Goal: Task Accomplishment & Management: Complete application form

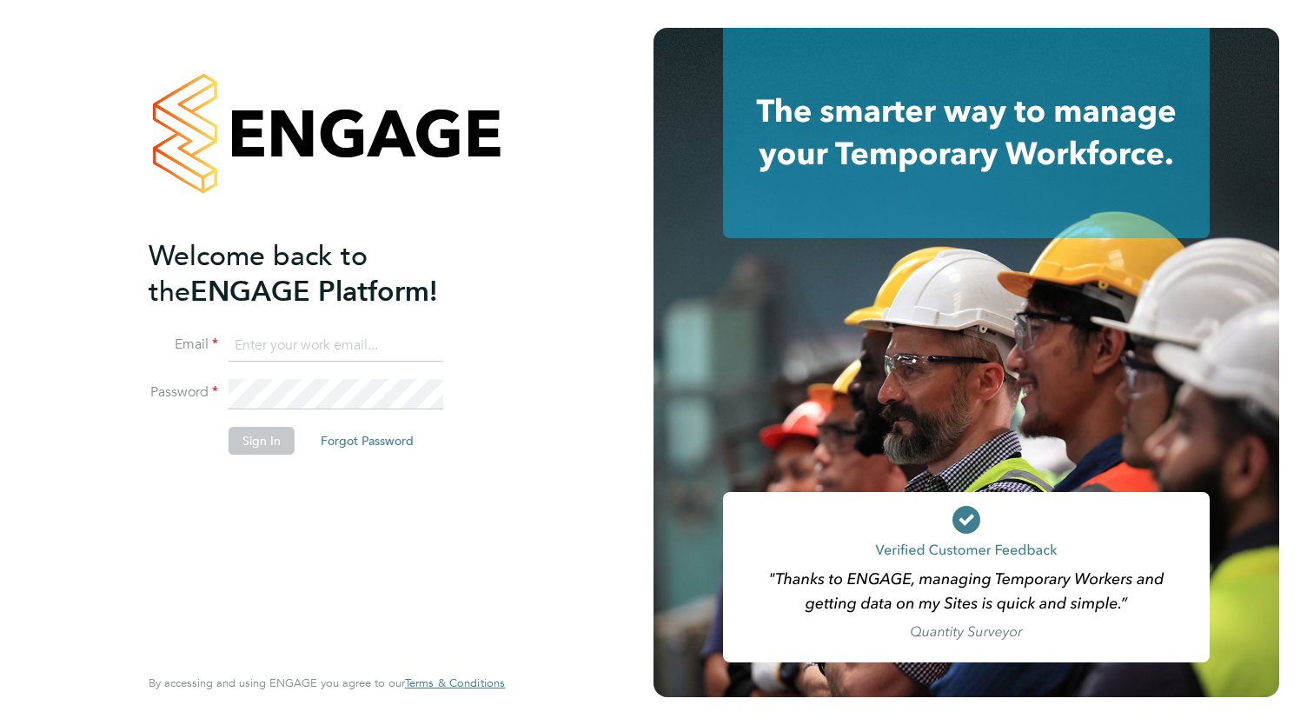
type input "dion_barron@yahoo.co.uk"
click at [269, 444] on button "Sign In" at bounding box center [261, 441] width 66 height 28
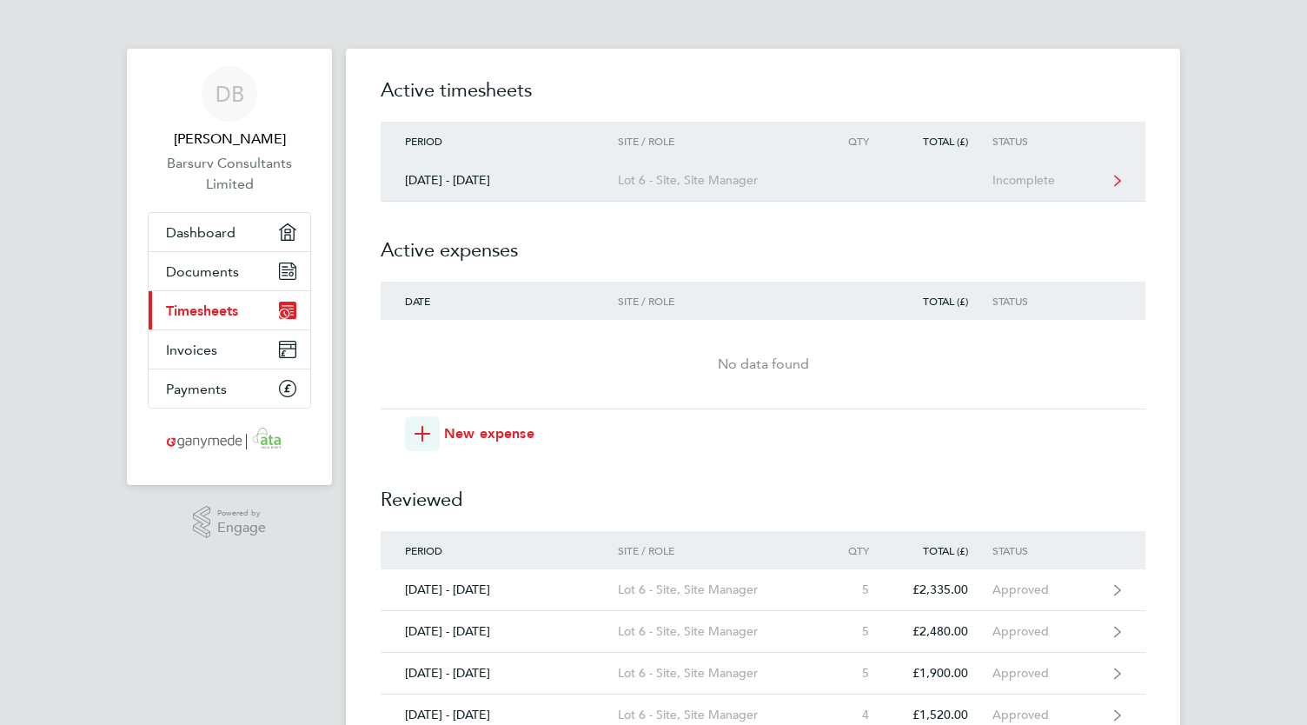
click at [1035, 188] on link "[DATE] - [DATE] Lot 6 - Site, Site Manager Incomplete" at bounding box center [763, 181] width 764 height 42
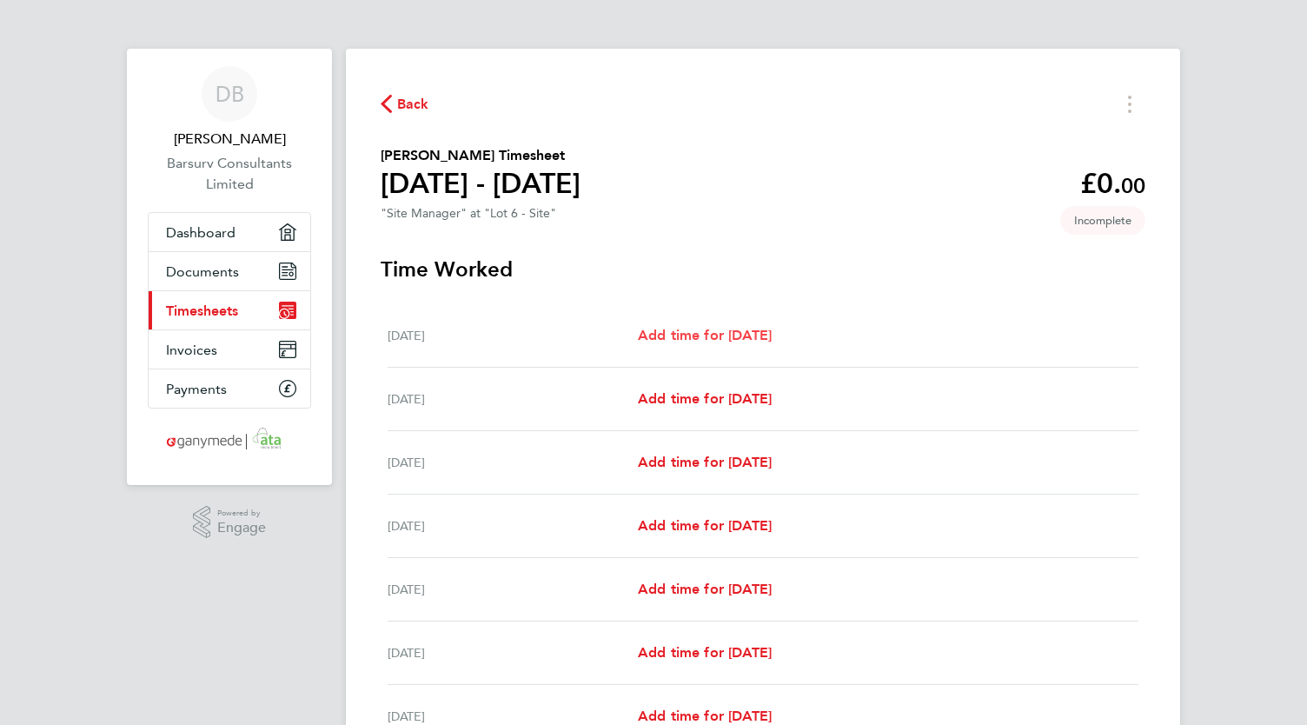
click at [692, 338] on span "Add time for [DATE]" at bounding box center [705, 335] width 134 height 17
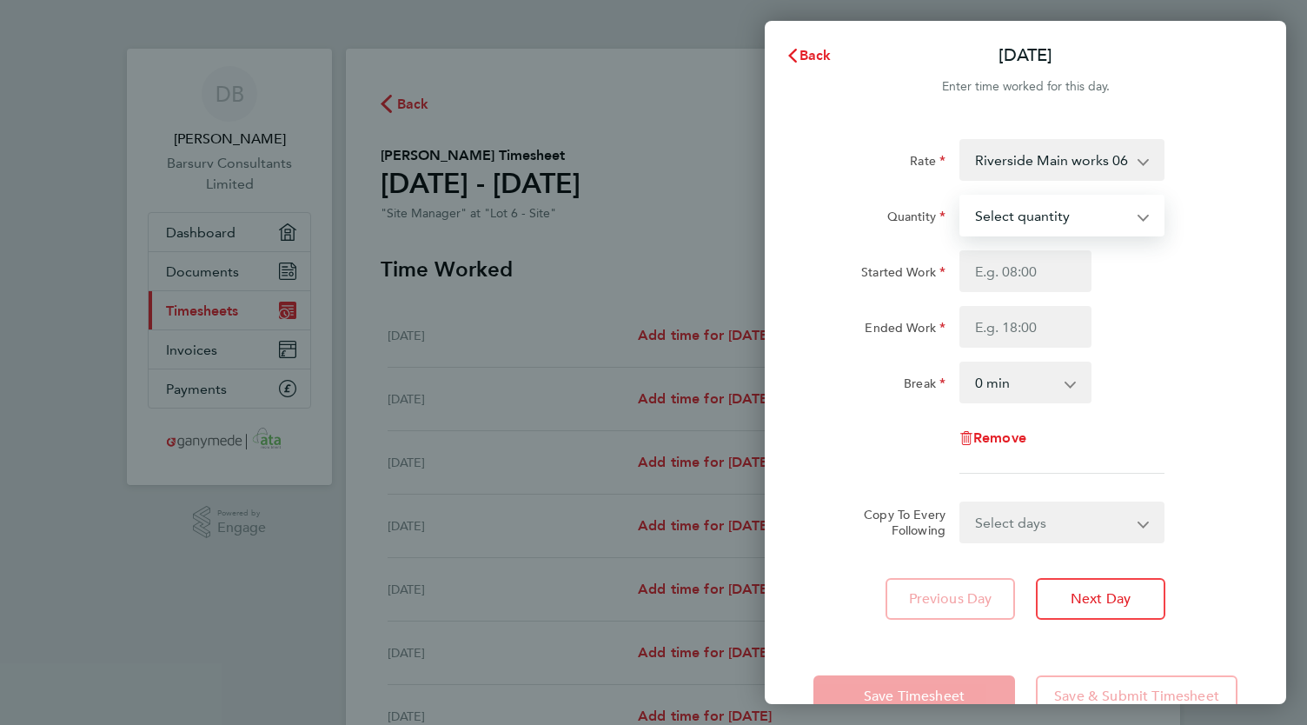
click at [1051, 217] on select "Select quantity 0.5 1" at bounding box center [1051, 215] width 181 height 38
select select "1"
click at [961, 196] on select "Select quantity 0.5 1" at bounding box center [1051, 215] width 181 height 38
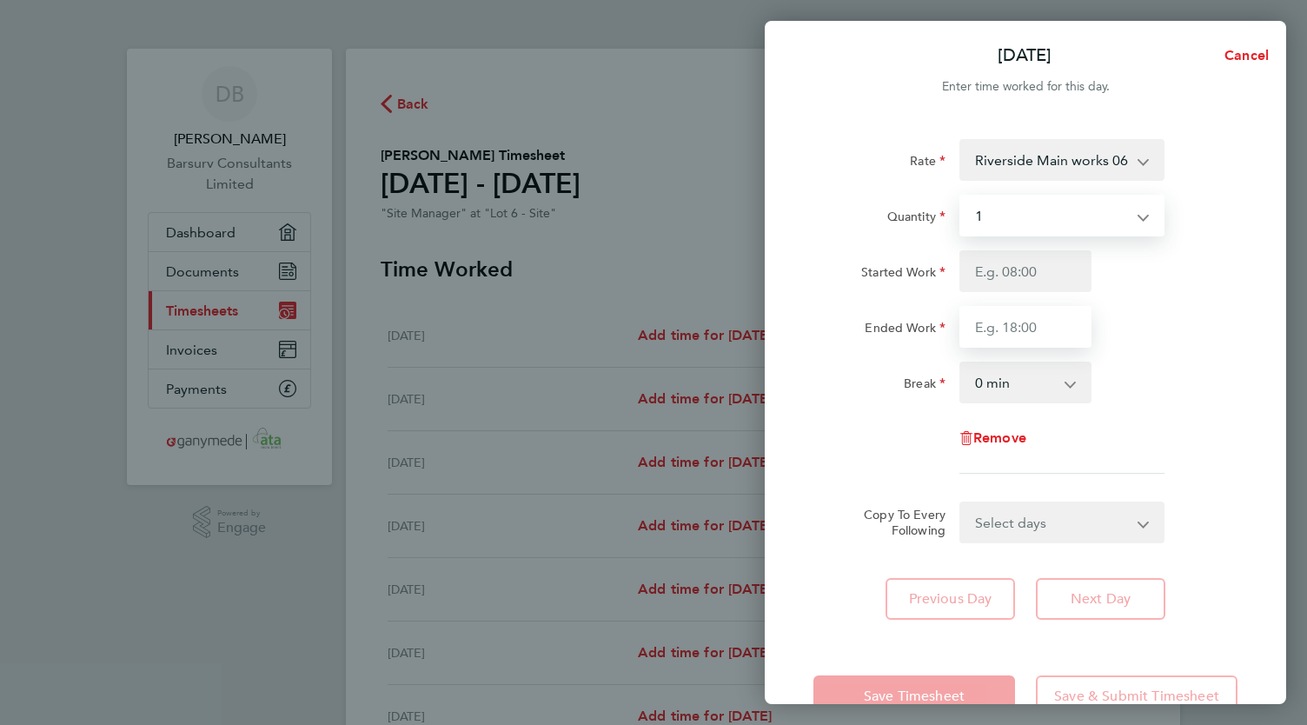
click at [1027, 326] on input "Ended Work" at bounding box center [1025, 327] width 132 height 42
type input "17:30"
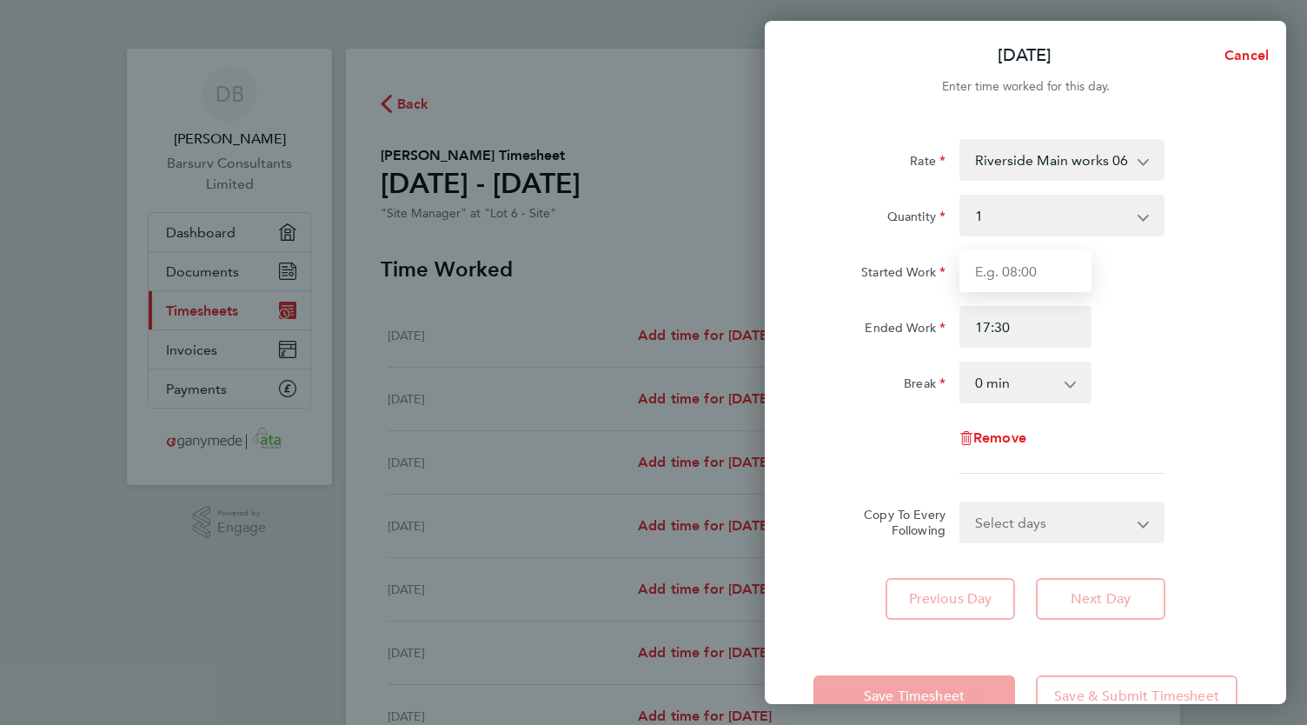
click at [1008, 272] on input "Started Work" at bounding box center [1025, 271] width 132 height 42
type input "07:30"
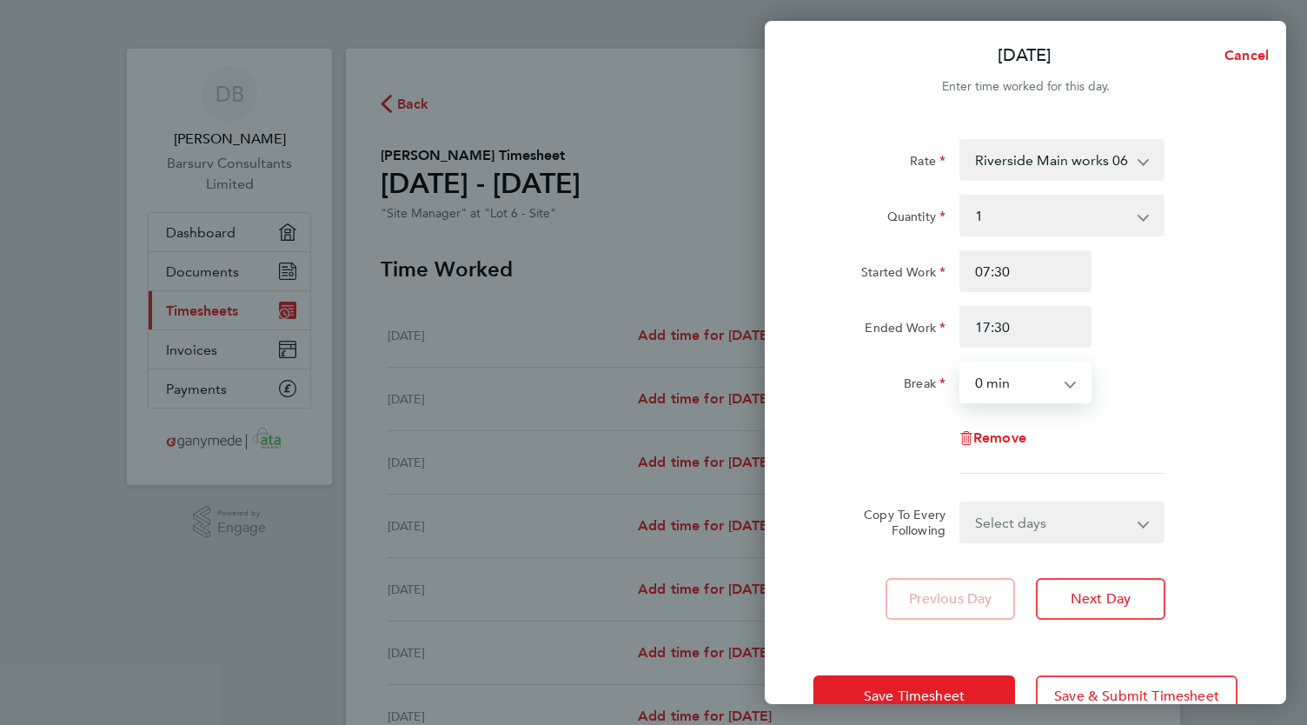
drag, startPoint x: 1032, startPoint y: 384, endPoint x: 1036, endPoint y: 400, distance: 16.9
click at [1032, 384] on select "0 min 15 min 30 min 45 min 60 min 75 min 90 min" at bounding box center [1015, 382] width 108 height 38
select select "30"
click at [961, 363] on select "0 min 15 min 30 min 45 min 60 min 75 min 90 min" at bounding box center [1015, 382] width 108 height 38
click at [1028, 519] on select "Select days Day Weekday (Mon-Fri) Weekend (Sat-Sun) [DATE] [DATE] [DATE] [DATE]…" at bounding box center [1052, 522] width 182 height 38
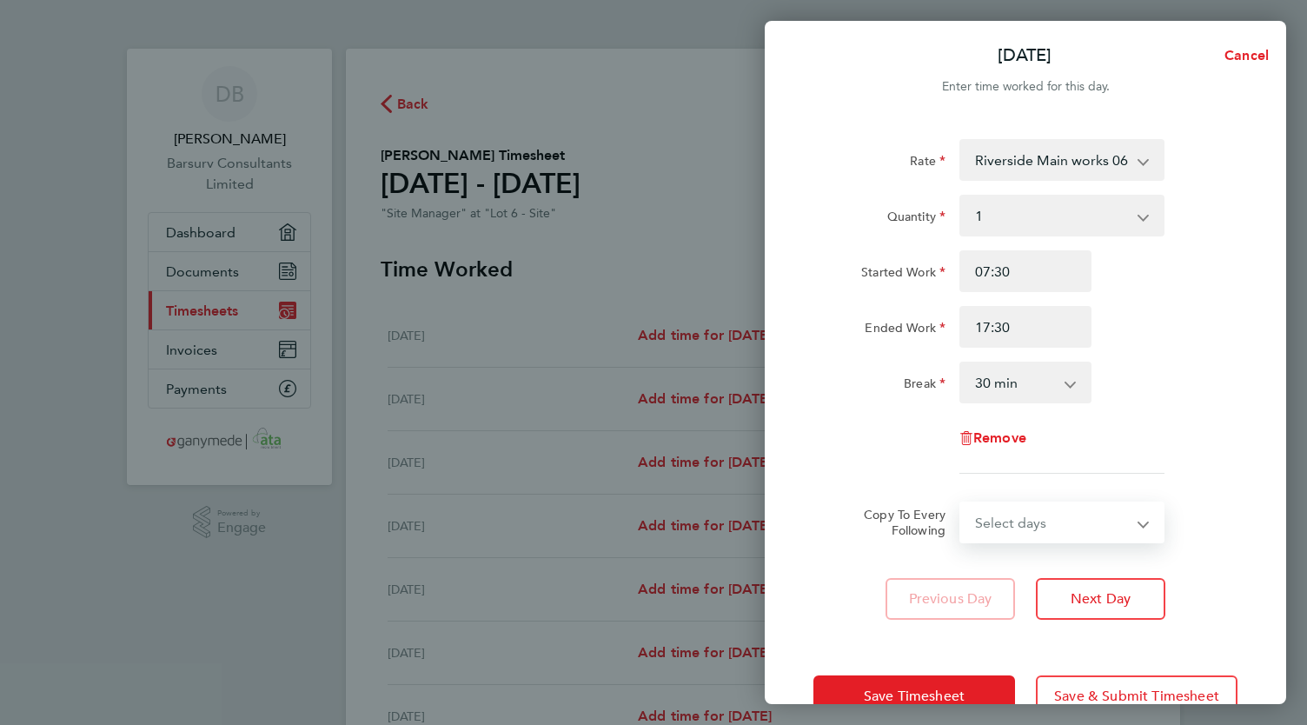
select select "WEEKDAY"
click at [961, 503] on select "Select days Day Weekday (Mon-Fri) Weekend (Sat-Sun) [DATE] [DATE] [DATE] [DATE]…" at bounding box center [1052, 522] width 182 height 38
select select "[DATE]"
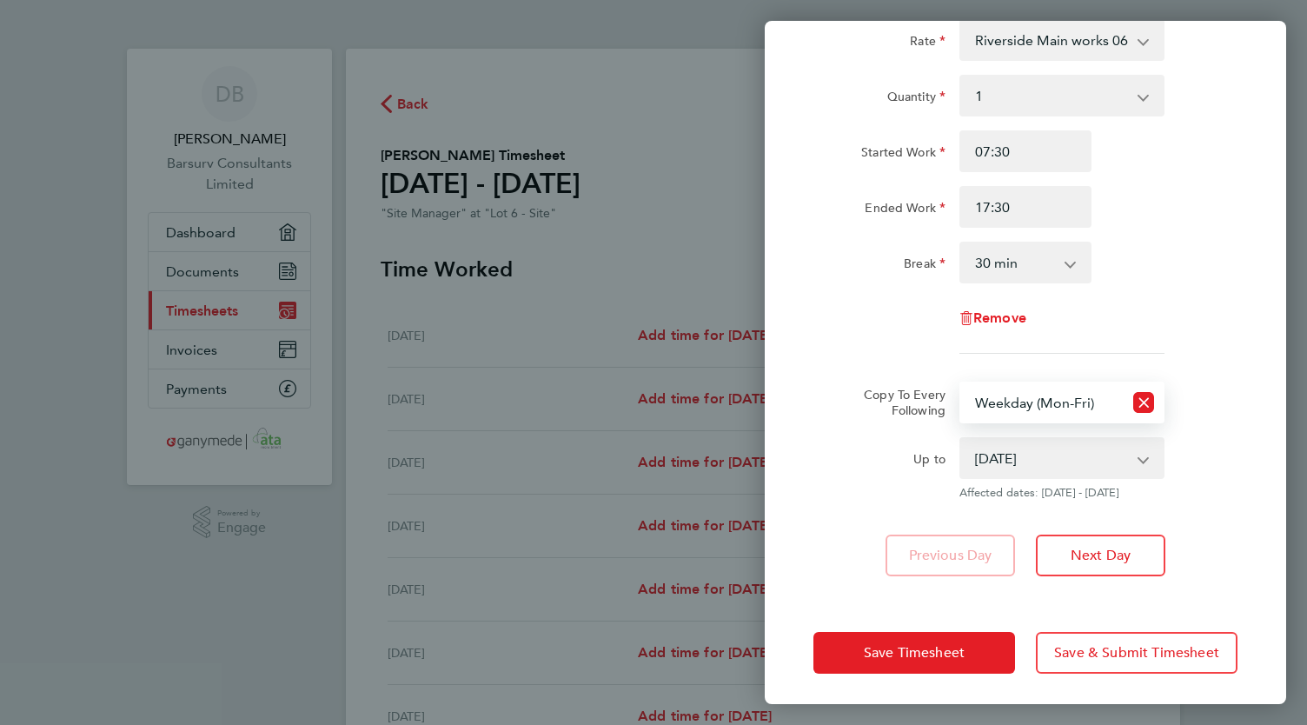
scroll to position [123, 0]
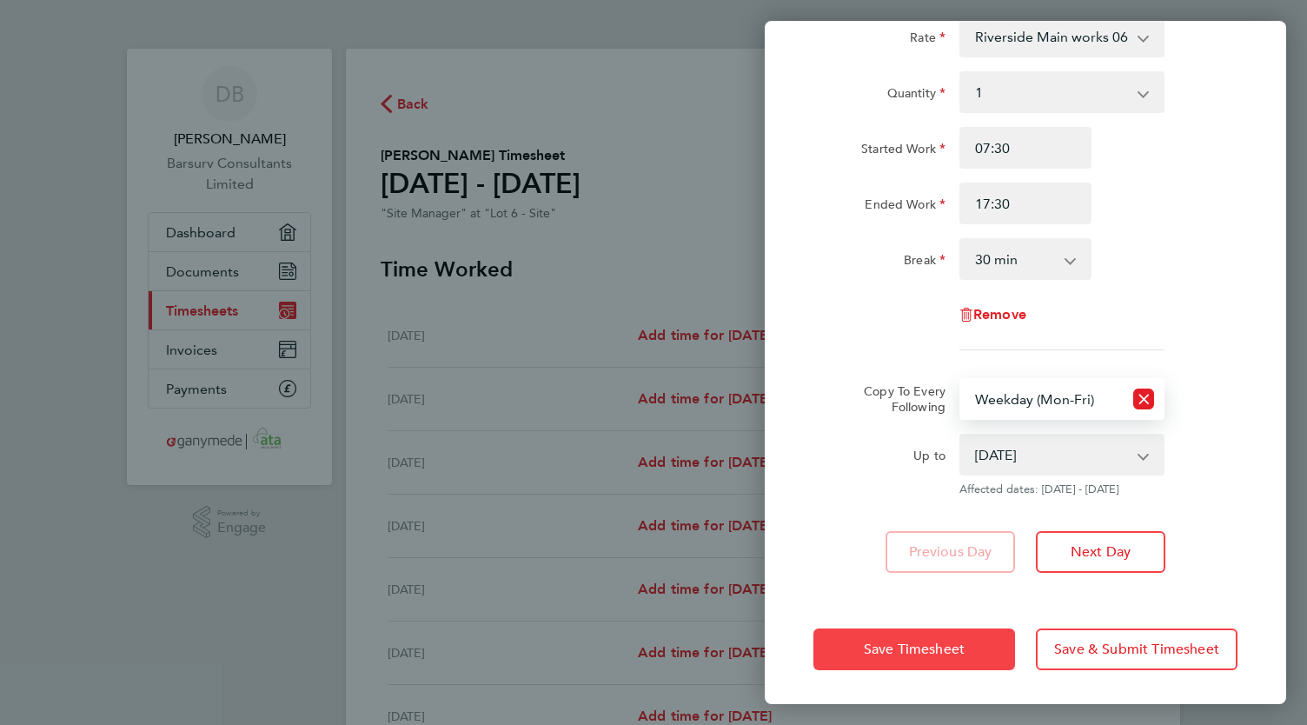
click at [989, 651] on button "Save Timesheet" at bounding box center [914, 649] width 202 height 42
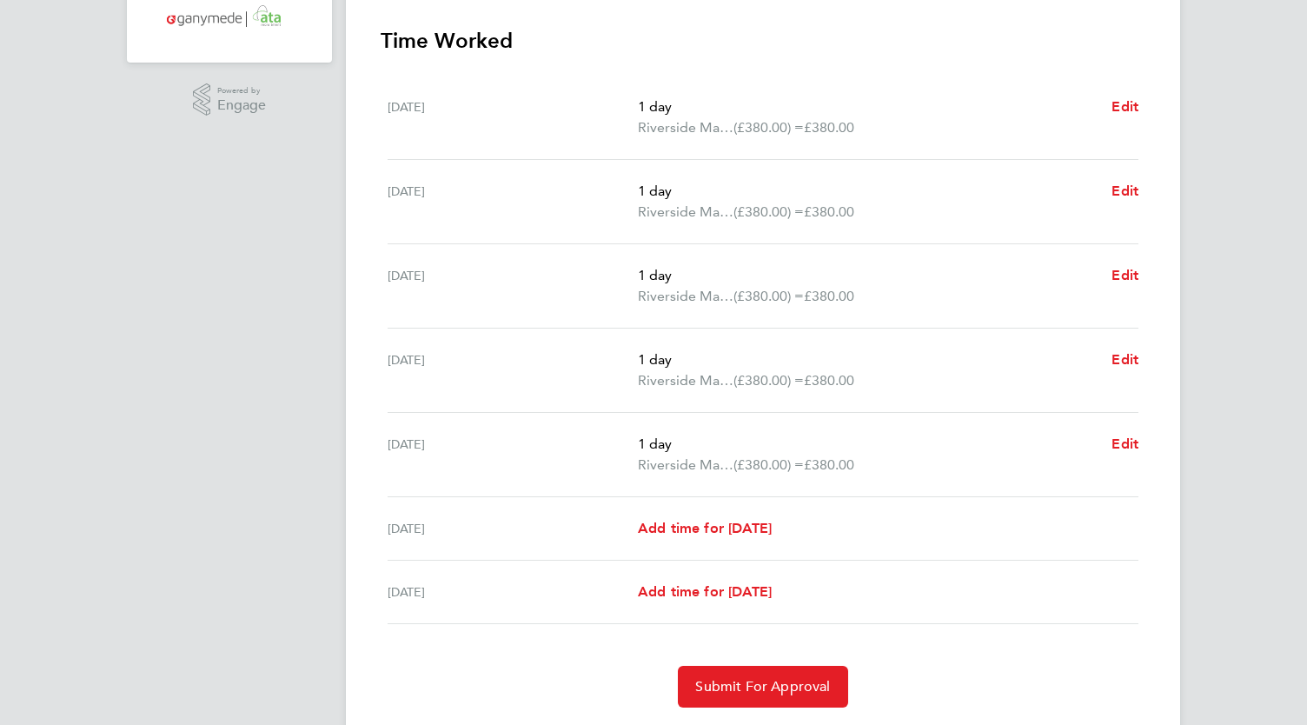
scroll to position [472, 0]
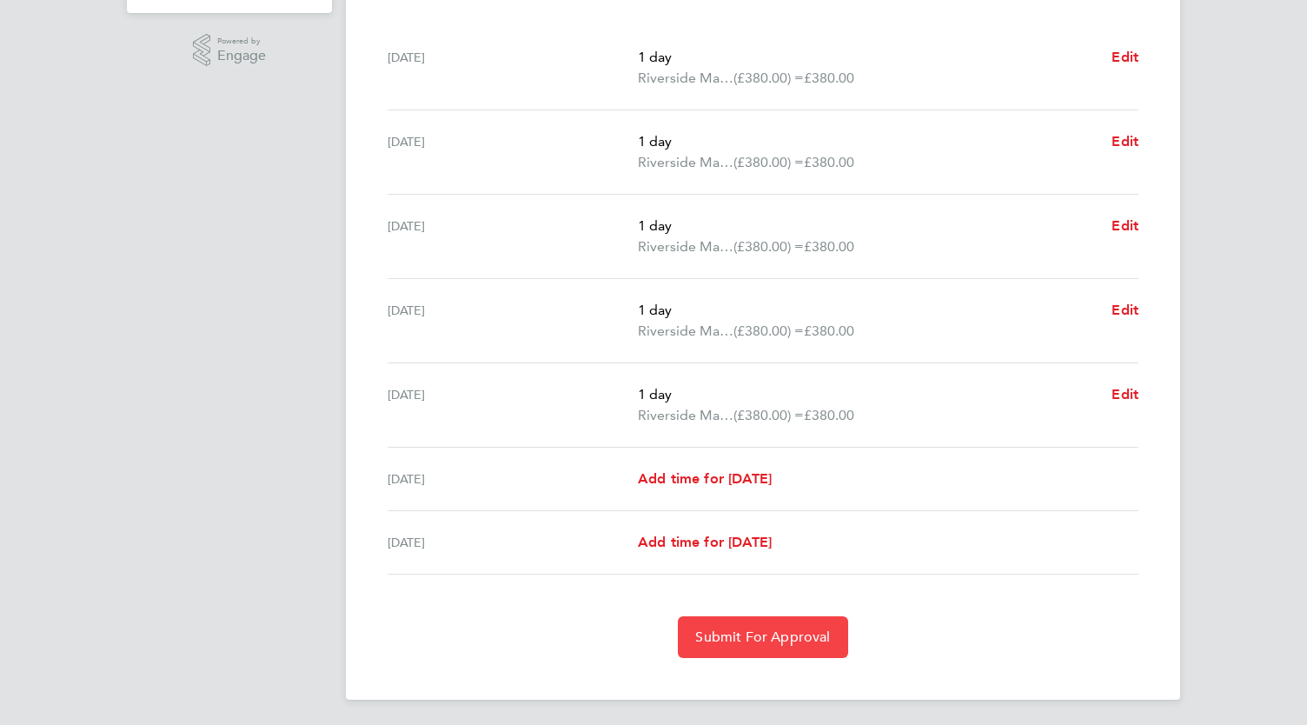
click at [820, 636] on span "Submit For Approval" at bounding box center [762, 636] width 135 height 17
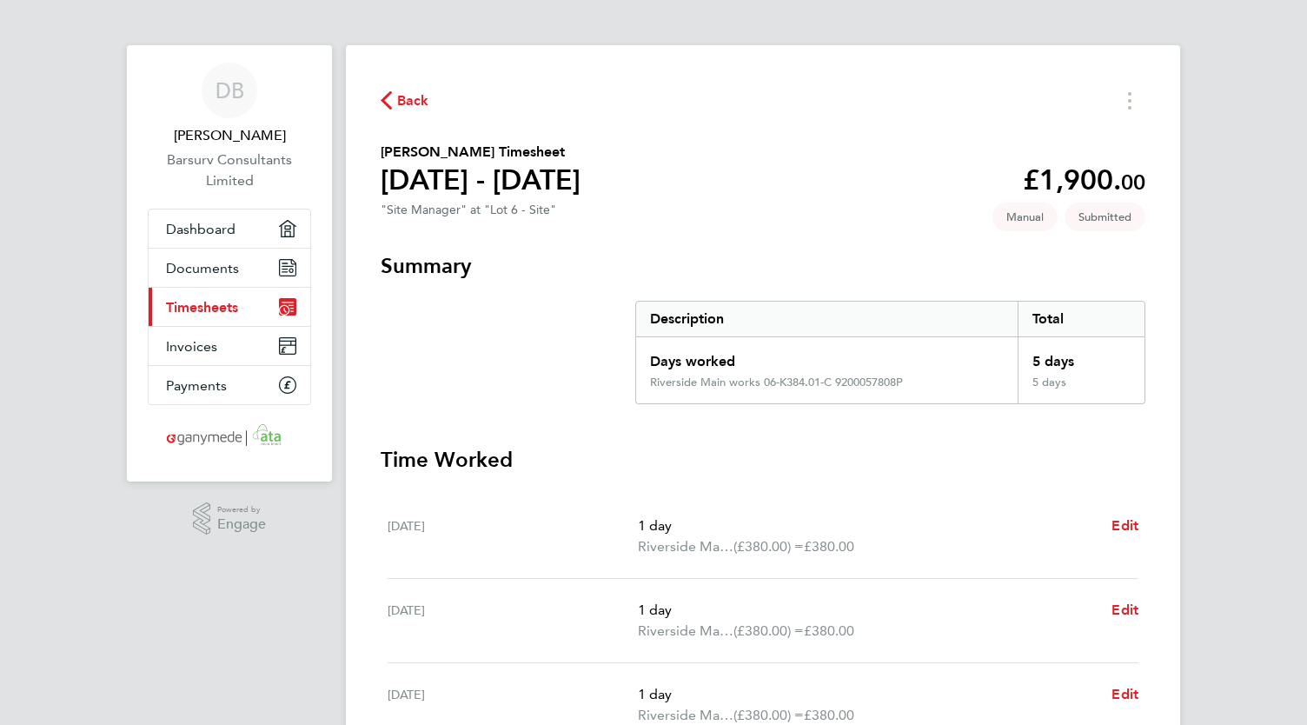
scroll to position [0, 0]
